Goal: Task Accomplishment & Management: Manage account settings

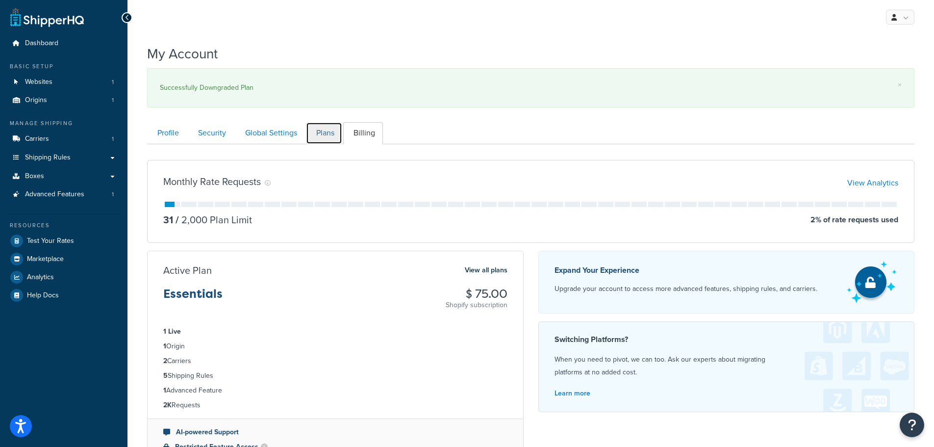
click at [327, 130] on link "Plans" at bounding box center [324, 133] width 36 height 22
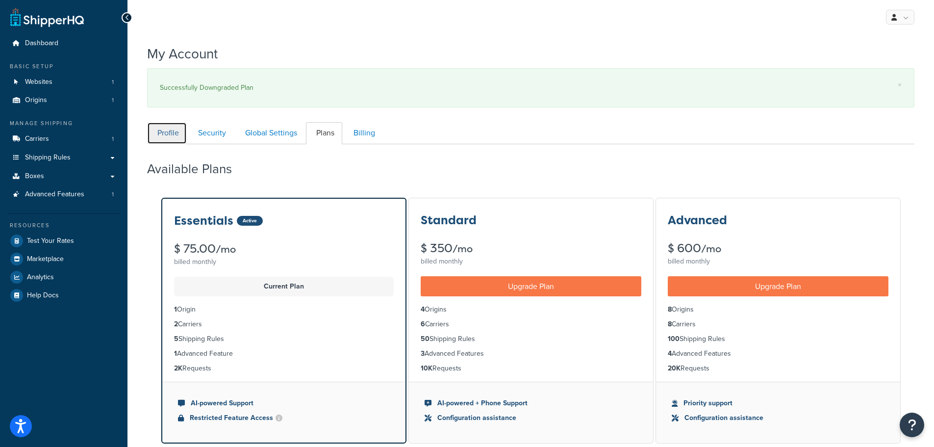
click at [181, 137] on link "Profile" at bounding box center [167, 133] width 40 height 22
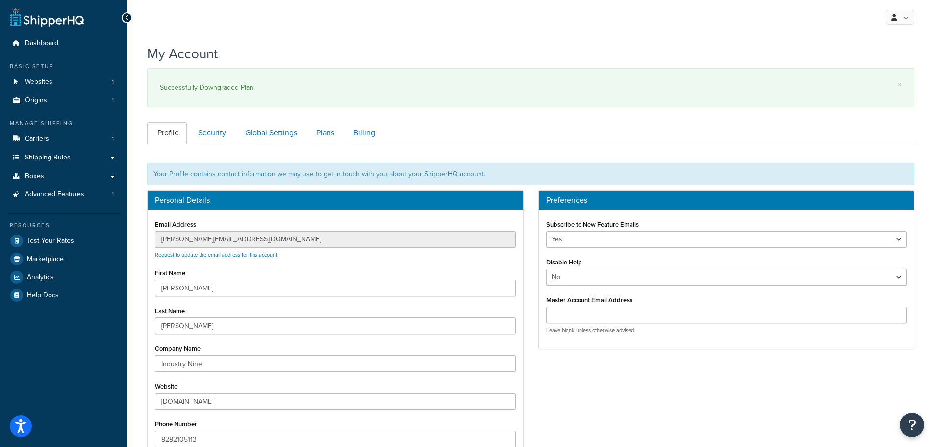
scroll to position [144, 0]
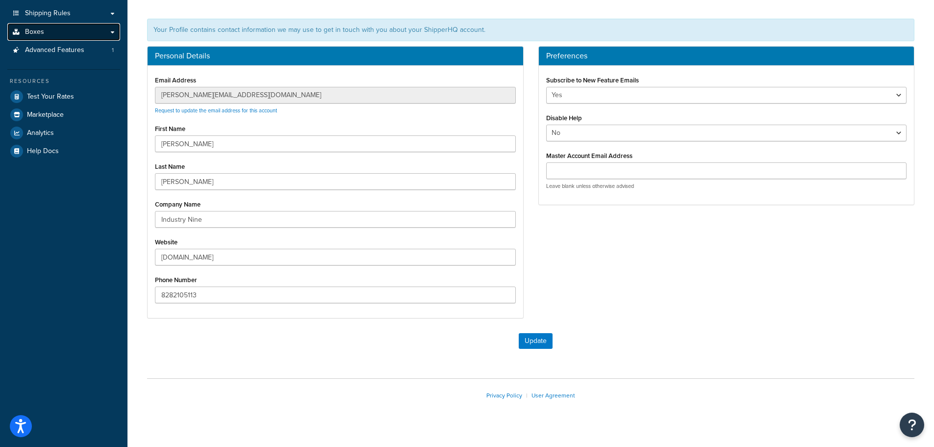
click at [39, 32] on span "Boxes" at bounding box center [34, 32] width 19 height 8
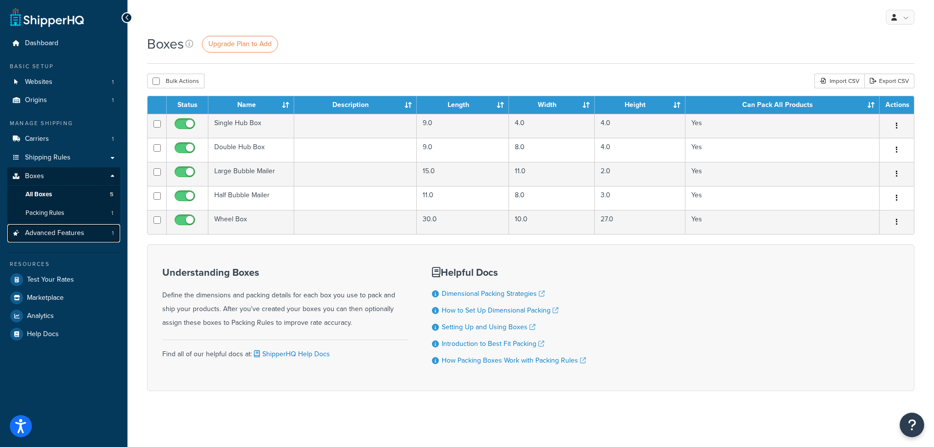
click at [40, 234] on span "Advanced Features" at bounding box center [54, 233] width 59 height 8
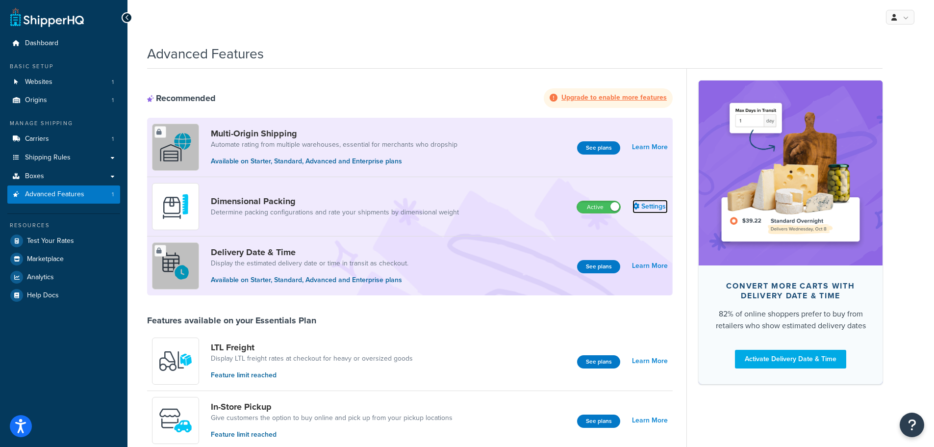
click at [658, 210] on link "Settings" at bounding box center [650, 207] width 35 height 14
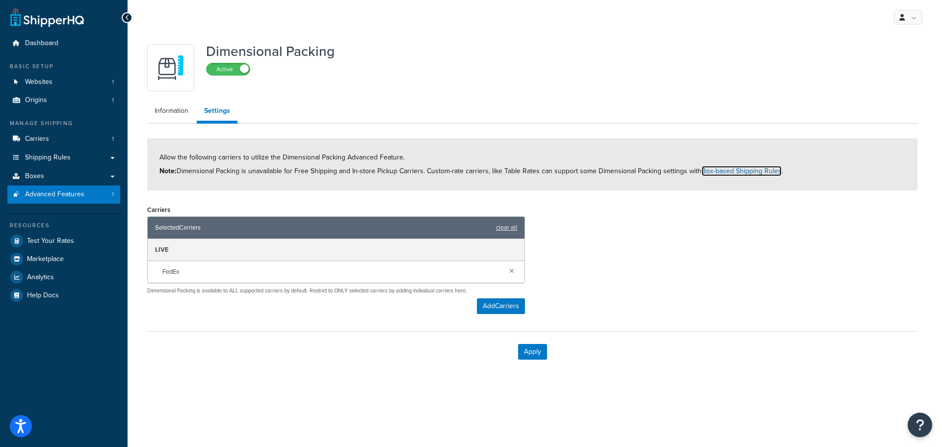
click at [715, 171] on link "Box-based Shipping Rules" at bounding box center [741, 171] width 80 height 10
click at [288, 141] on div "Allow the following carriers to utilize the Dimensional Packing Advanced Featur…" at bounding box center [532, 164] width 770 height 52
click at [171, 95] on div "Dimensional Packing Active Information Settings Allow the following carriers to…" at bounding box center [532, 205] width 785 height 332
click at [166, 115] on link "Information" at bounding box center [171, 111] width 49 height 20
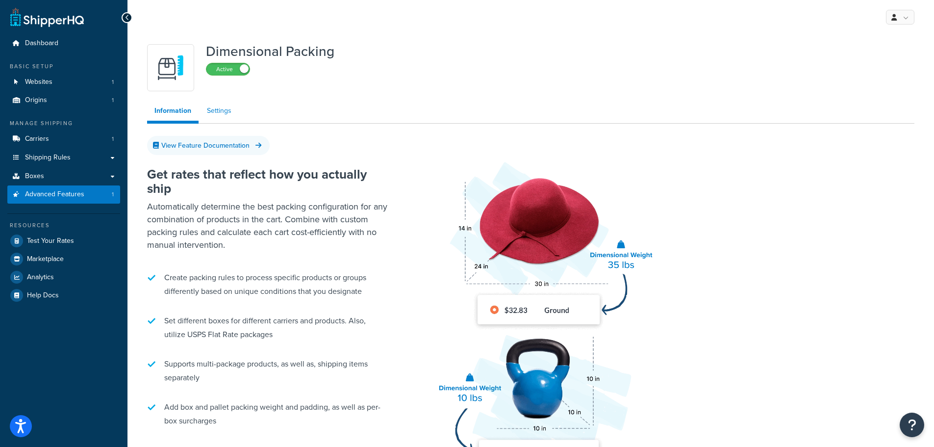
click at [215, 109] on link "Settings" at bounding box center [219, 111] width 39 height 20
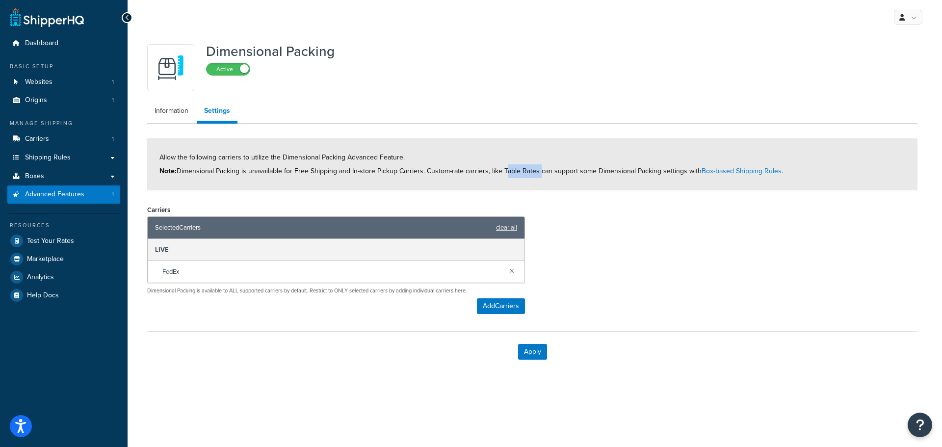
drag, startPoint x: 503, startPoint y: 173, endPoint x: 537, endPoint y: 168, distance: 34.7
click at [537, 168] on span "Allow the following carriers to utilize the Dimensional Packing Advanced Featur…" at bounding box center [470, 164] width 623 height 24
click at [57, 179] on link "Boxes" at bounding box center [63, 176] width 113 height 18
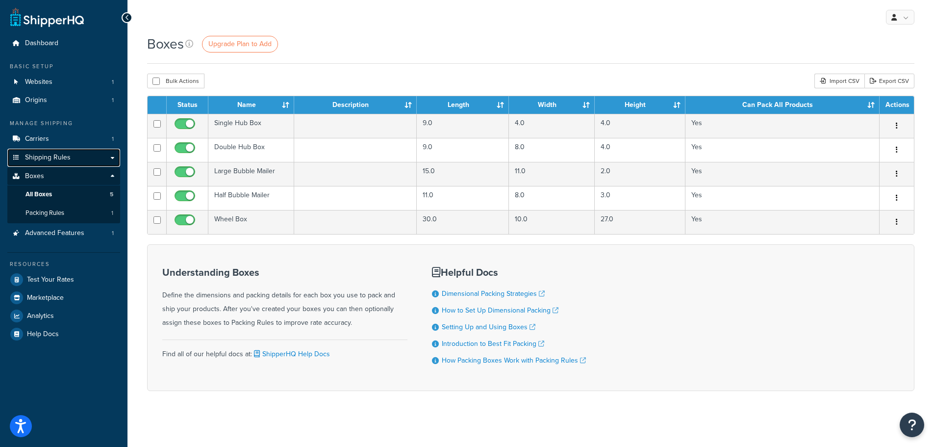
click at [49, 153] on span "Shipping Rules" at bounding box center [48, 157] width 46 height 8
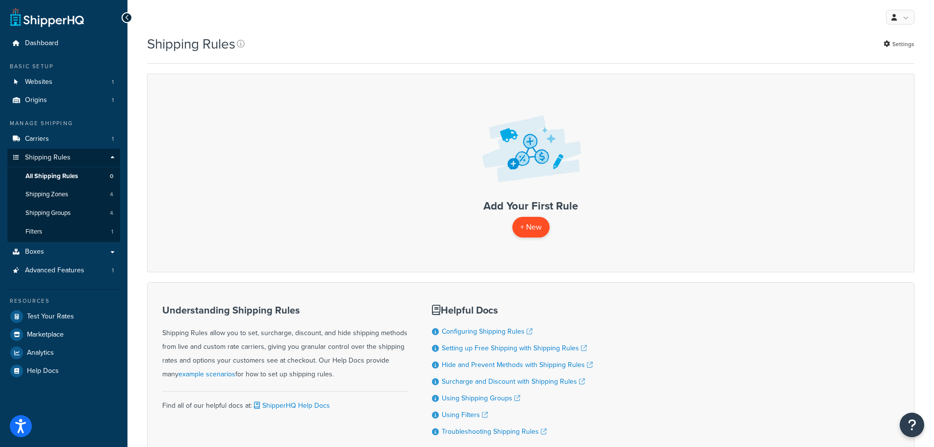
click at [546, 221] on p "+ New" at bounding box center [530, 227] width 37 height 20
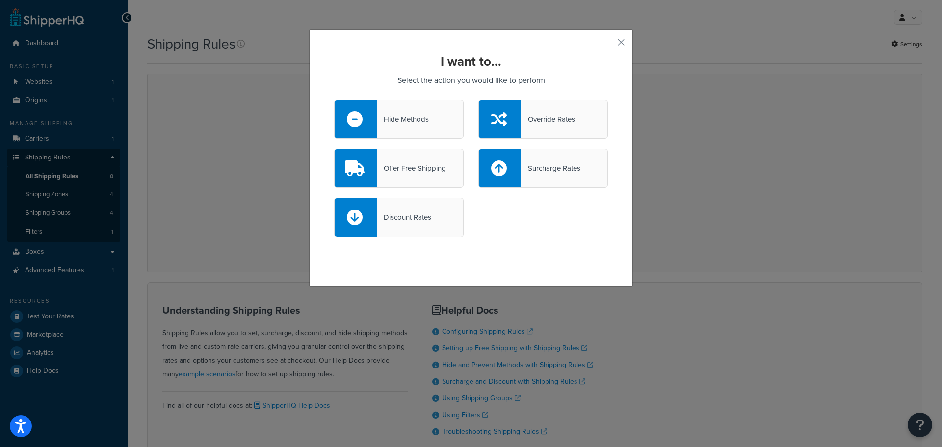
click at [192, 187] on div "I want to... Select the action you would like to perform Hide Methods Override …" at bounding box center [471, 223] width 942 height 447
click at [621, 42] on div "I want to... Select the action you would like to perform Hide Methods Override …" at bounding box center [471, 157] width 324 height 257
click at [608, 45] on button "button" at bounding box center [606, 46] width 2 height 2
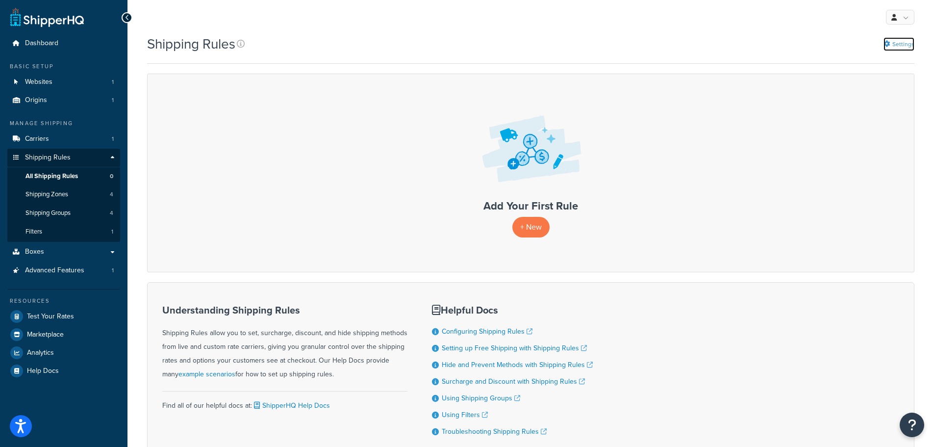
click at [901, 43] on link "Settings" at bounding box center [899, 44] width 31 height 14
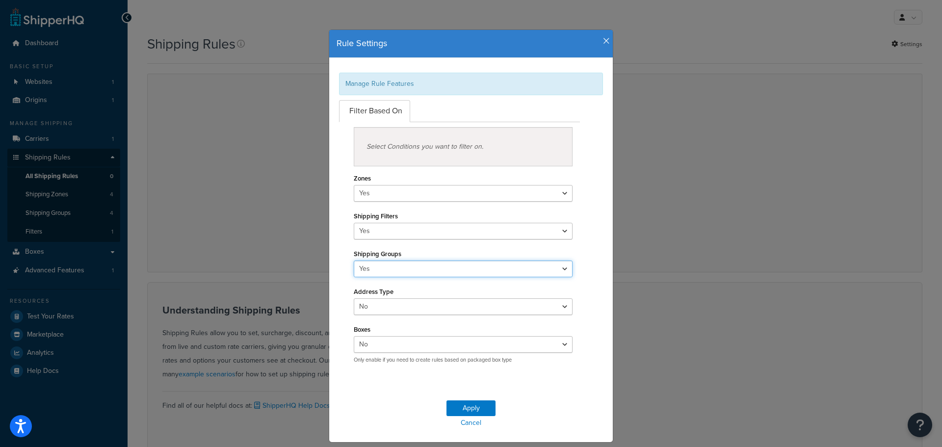
click at [492, 273] on select "Yes No" at bounding box center [463, 268] width 219 height 17
click at [338, 242] on div "Select Conditions you want to filter on. Zones Yes No Shipping Filters Yes No S…" at bounding box center [459, 246] width 255 height 249
click at [368, 234] on select "Yes No" at bounding box center [463, 231] width 219 height 17
click at [332, 228] on div "Select Conditions you want to filter on. Zones Yes No Shipping Filters Yes No S…" at bounding box center [459, 246] width 255 height 249
click at [423, 352] on select "Yes No" at bounding box center [463, 344] width 219 height 17
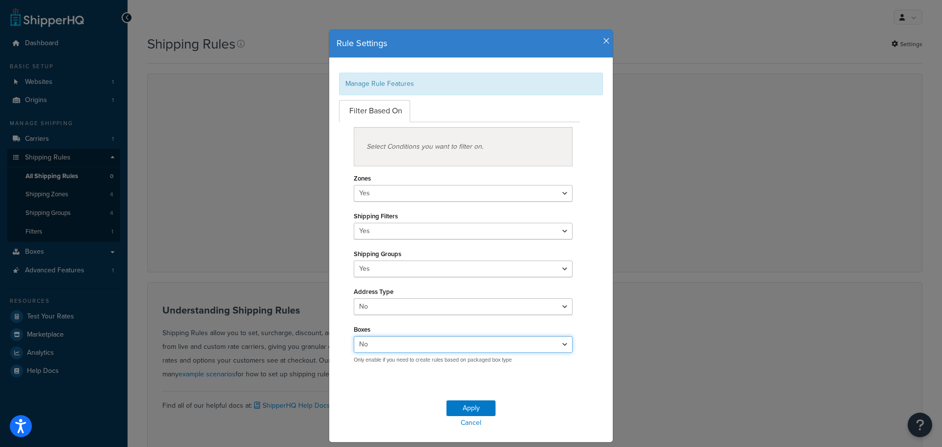
select select "true"
click at [354, 336] on select "Yes No" at bounding box center [463, 344] width 219 height 17
click at [474, 404] on button "Apply" at bounding box center [470, 408] width 49 height 16
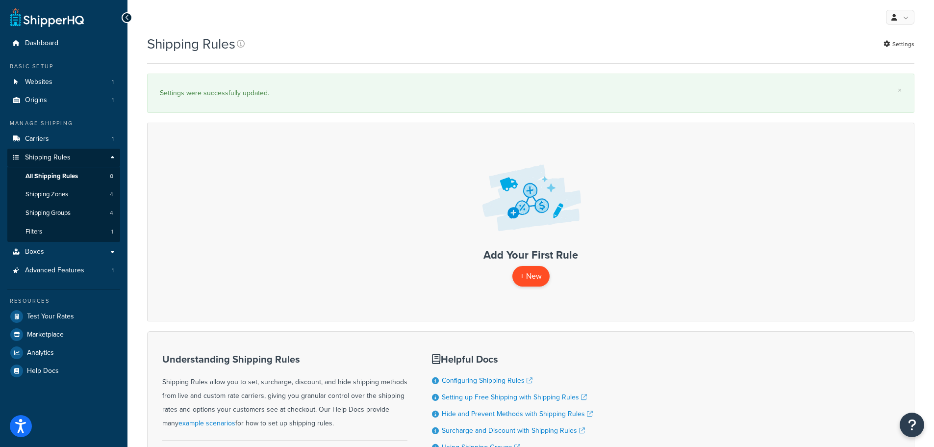
click at [527, 279] on p "+ New" at bounding box center [530, 276] width 37 height 20
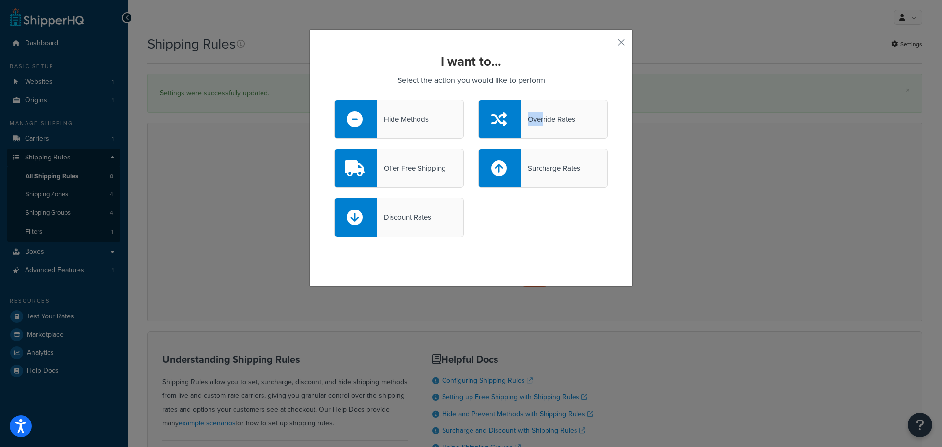
drag, startPoint x: 541, startPoint y: 126, endPoint x: 488, endPoint y: 109, distance: 55.2
click at [488, 109] on div "Override Rates" at bounding box center [542, 119] width 129 height 39
click at [538, 174] on div "Surcharge Rates" at bounding box center [550, 168] width 59 height 14
click at [0, 0] on input "Surcharge Rates" at bounding box center [0, 0] width 0 height 0
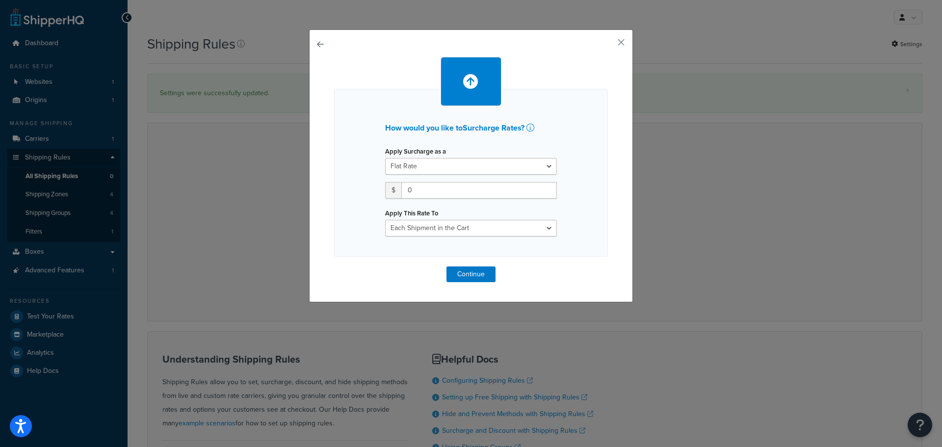
click at [558, 124] on div "How would you like to Surcharge Rates ? Apply Surcharge as a Flat Rate Percenta…" at bounding box center [471, 173] width 274 height 168
click at [451, 229] on select "Each Shipment in the Cart Each Shipping Group in the Cart Each Item within a Sh…" at bounding box center [471, 228] width 172 height 17
click at [598, 105] on div at bounding box center [471, 81] width 274 height 49
click at [608, 45] on button "button" at bounding box center [606, 46] width 2 height 2
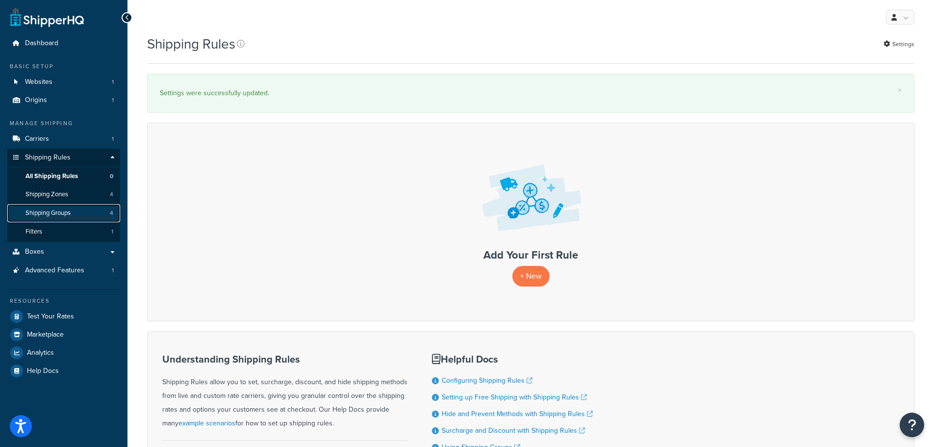
click at [57, 211] on span "Shipping Groups" at bounding box center [48, 213] width 45 height 8
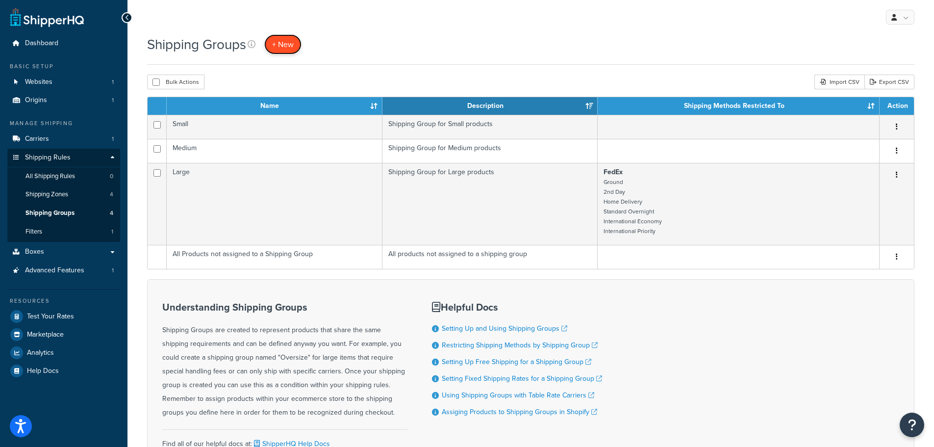
click at [291, 47] on span "+ New" at bounding box center [283, 44] width 22 height 11
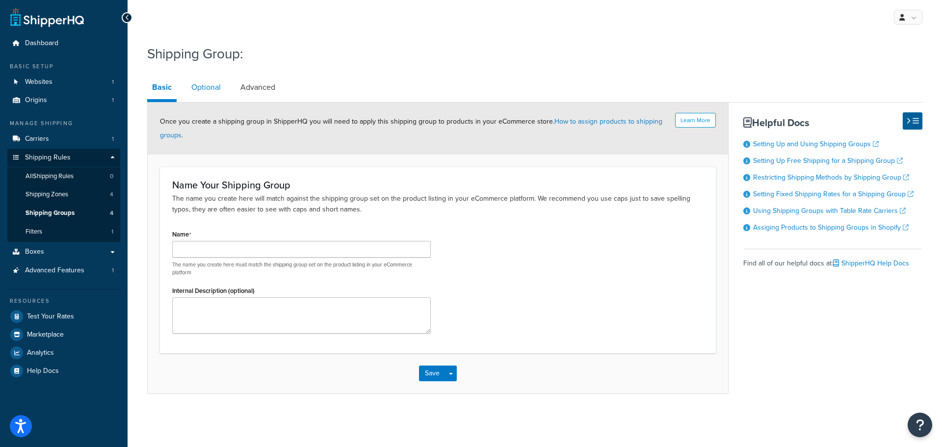
click at [210, 85] on link "Optional" at bounding box center [205, 88] width 39 height 24
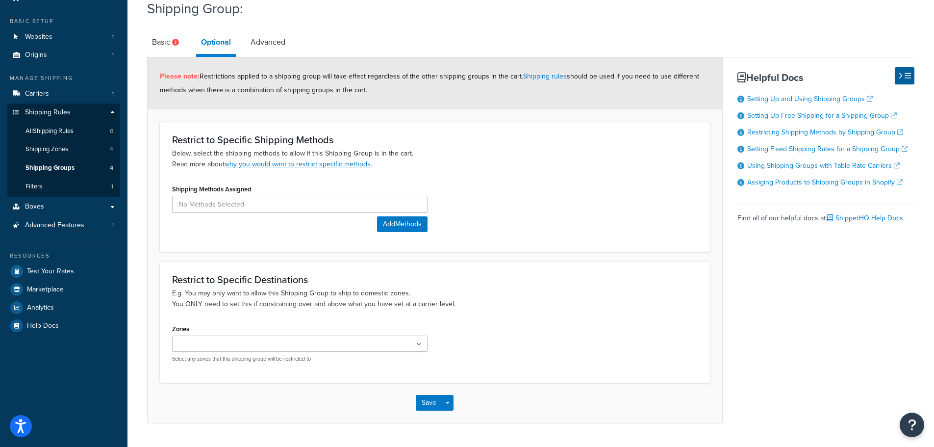
scroll to position [22, 0]
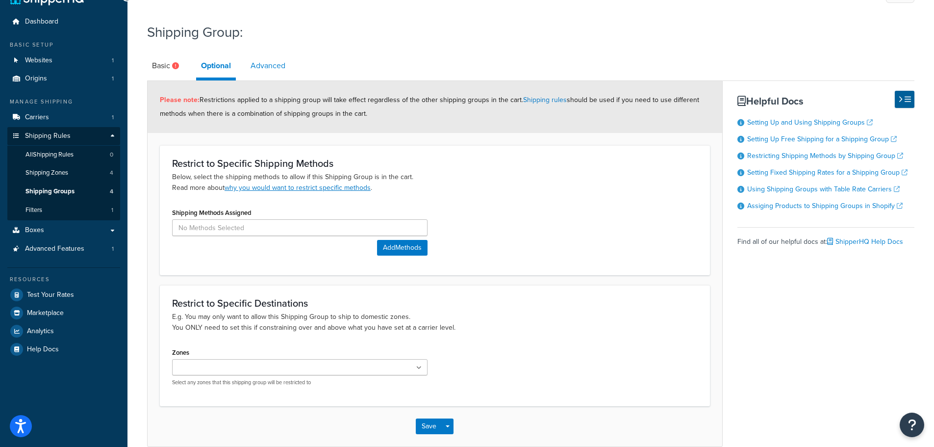
click at [276, 74] on link "Advanced" at bounding box center [268, 66] width 45 height 24
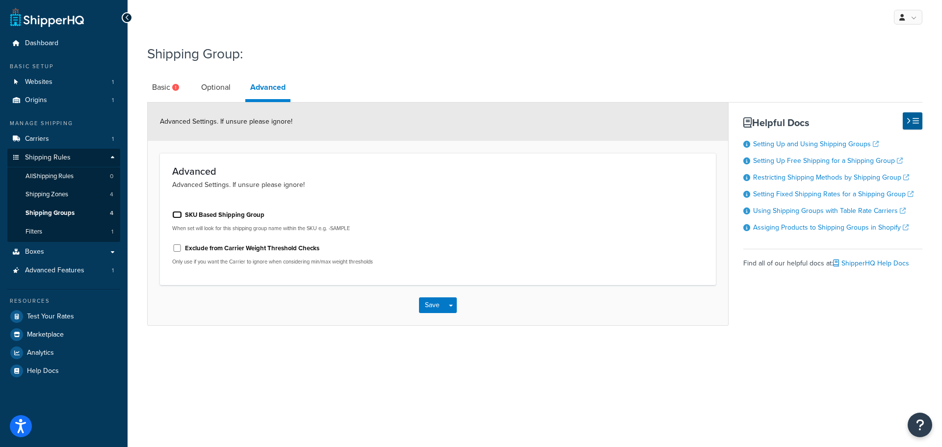
click at [179, 216] on input "SKU Based Shipping Group" at bounding box center [177, 214] width 10 height 7
checkbox input "true"
click at [215, 91] on link "Optional" at bounding box center [215, 88] width 39 height 24
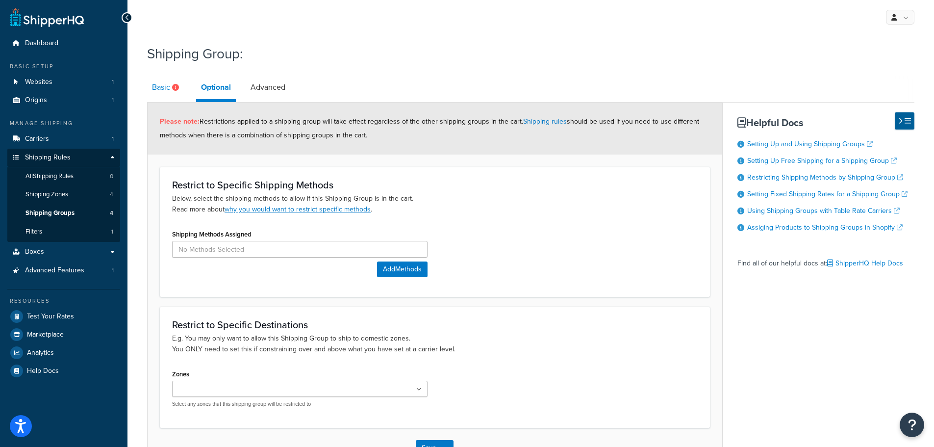
click at [151, 83] on link "Basic" at bounding box center [166, 88] width 39 height 24
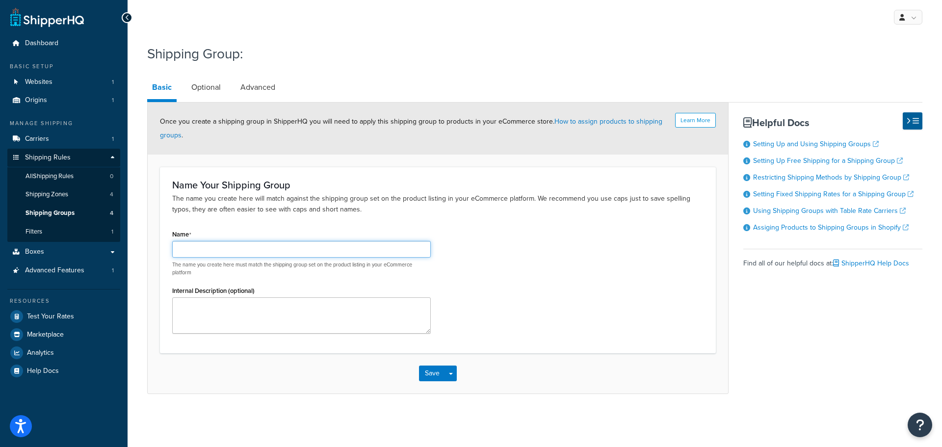
click at [234, 245] on input "Name" at bounding box center [301, 249] width 258 height 17
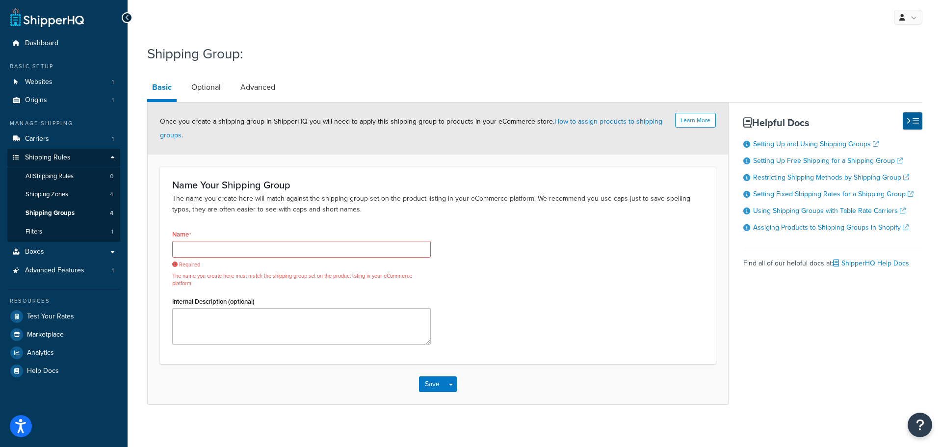
click at [506, 267] on div "Name Required The name you create here must match the shipping group set on the…" at bounding box center [438, 289] width 546 height 125
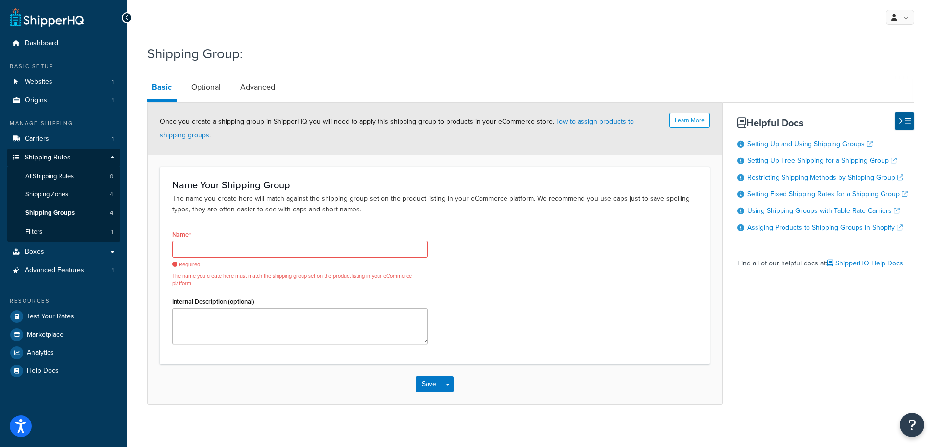
click at [495, 313] on div "Name Required The name you create here must match the shipping group set on the…" at bounding box center [435, 289] width 540 height 125
click at [593, 120] on link "How to assign products to shipping groups" at bounding box center [397, 128] width 474 height 24
click at [789, 207] on link "Using Shipping Groups with Table Rate Carriers" at bounding box center [823, 210] width 153 height 10
click at [895, 13] on link at bounding box center [900, 17] width 28 height 15
click at [332, 55] on h1 "Shipping Group:" at bounding box center [524, 53] width 755 height 19
